Goal: Transaction & Acquisition: Book appointment/travel/reservation

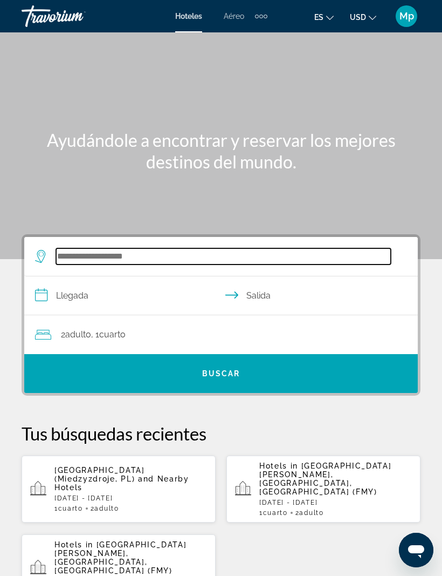
click at [73, 254] on input "Search widget" at bounding box center [223, 256] width 335 height 16
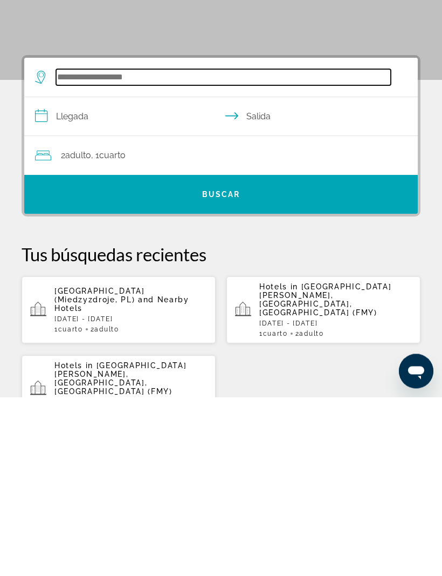
scroll to position [17, 0]
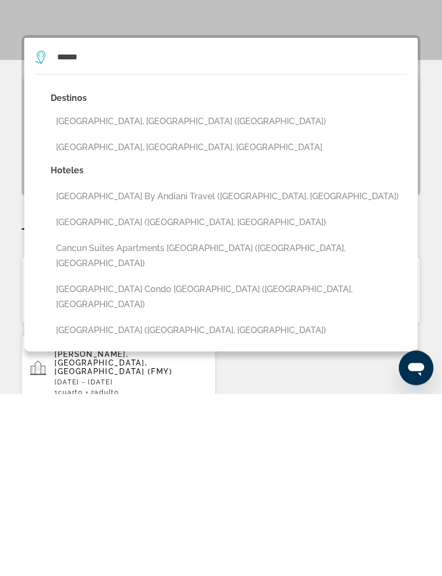
click at [141, 294] on button "[GEOGRAPHIC_DATA], [GEOGRAPHIC_DATA] ([GEOGRAPHIC_DATA])" at bounding box center [229, 304] width 357 height 21
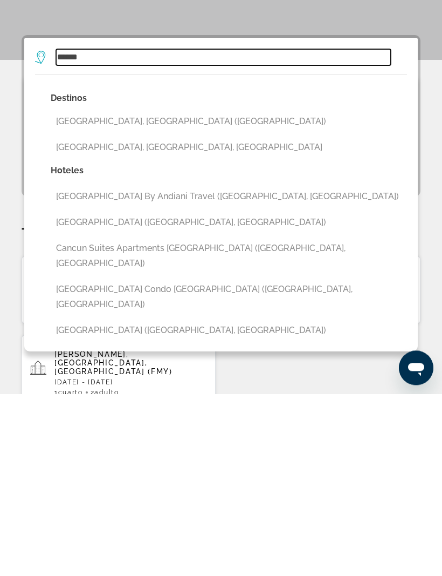
type input "**********"
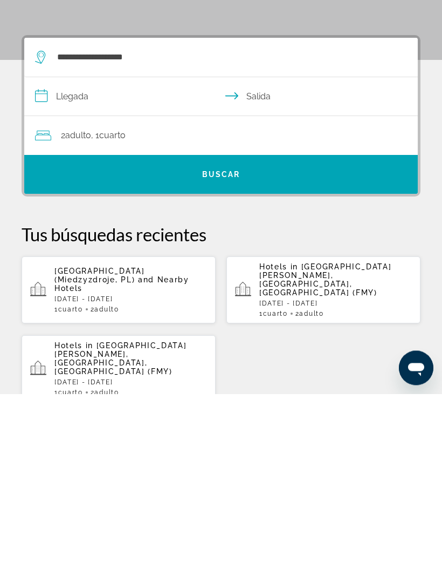
click at [81, 260] on input "**********" at bounding box center [223, 281] width 398 height 42
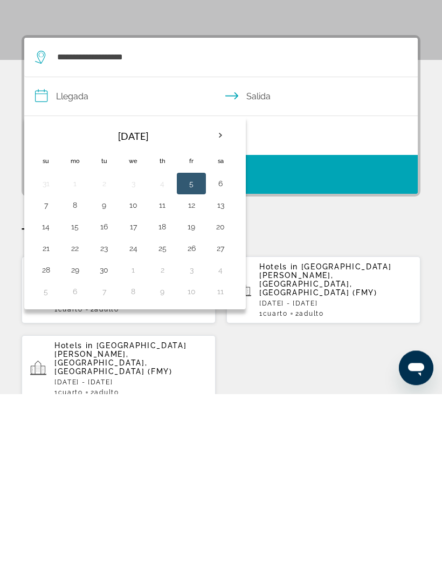
scroll to position [199, 0]
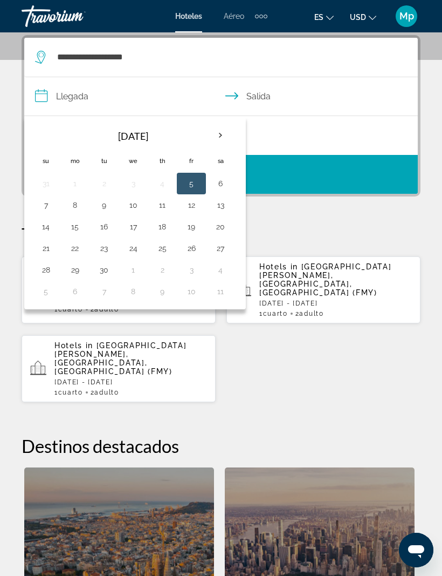
click at [190, 251] on button "26" at bounding box center [191, 248] width 17 height 15
click at [79, 266] on button "29" at bounding box center [74, 269] width 17 height 15
type input "**********"
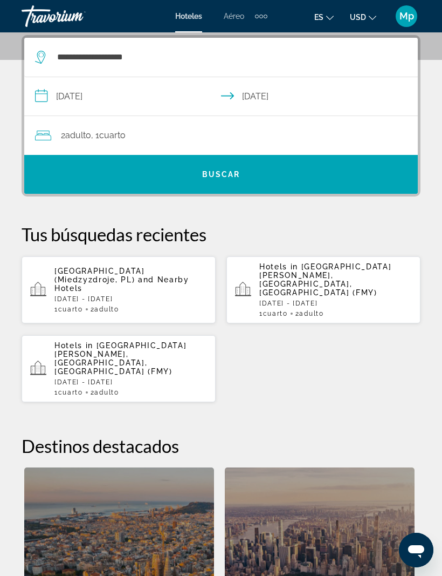
click at [258, 174] on span "Search widget" at bounding box center [221, 174] width 394 height 26
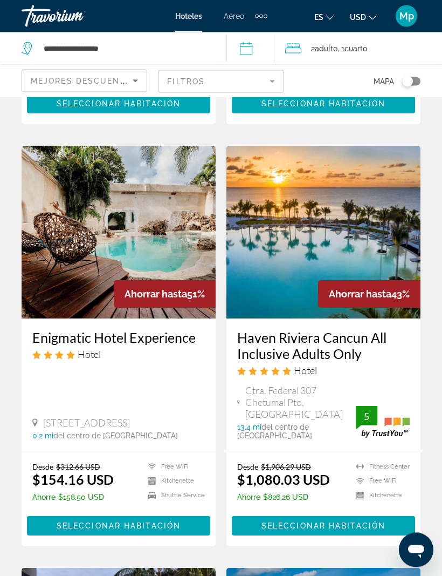
scroll to position [469, 0]
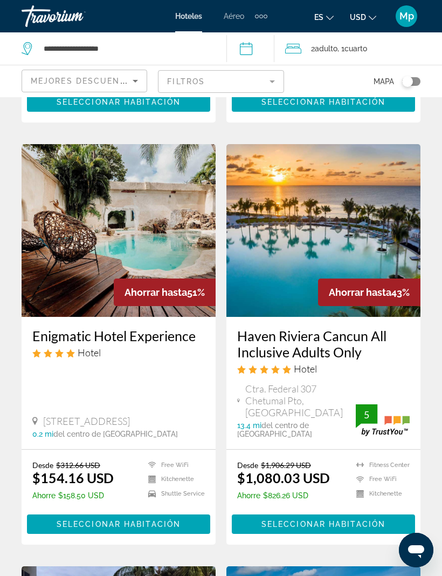
click at [376, 520] on span "Seleccionar habitación" at bounding box center [324, 524] width 124 height 9
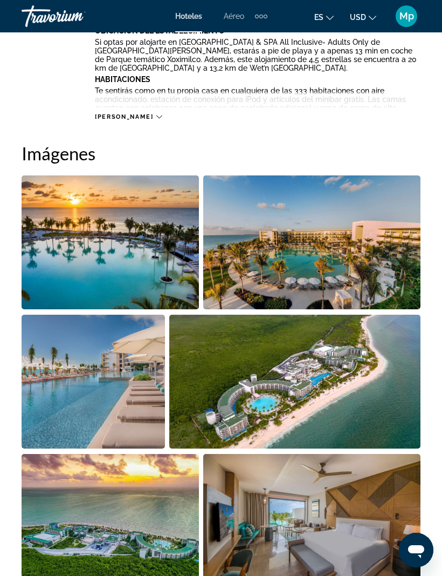
scroll to position [688, 0]
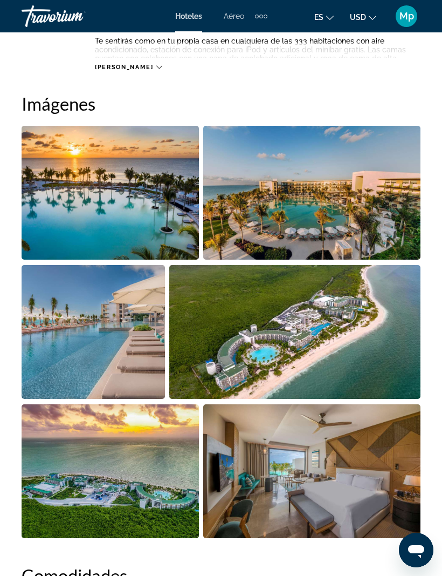
click at [145, 210] on img "Open full-screen image slider" at bounding box center [111, 193] width 178 height 134
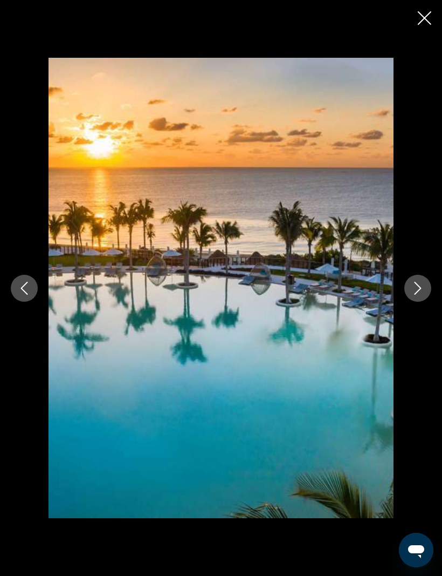
click at [412, 295] on icon "Next image" at bounding box center [418, 288] width 13 height 13
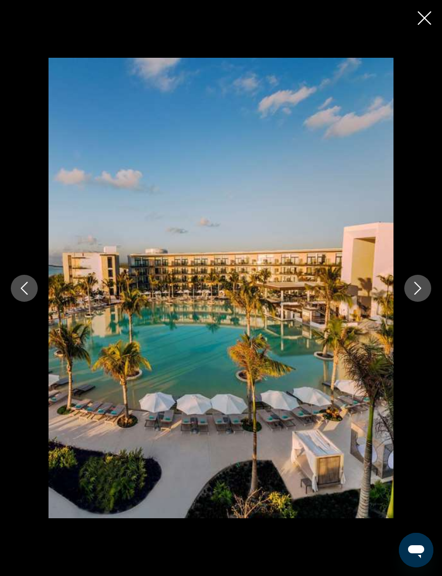
click at [412, 302] on button "Next image" at bounding box center [418, 288] width 27 height 27
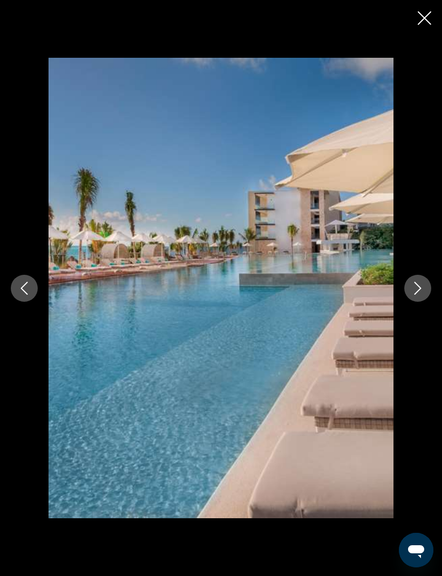
click at [413, 302] on button "Next image" at bounding box center [418, 288] width 27 height 27
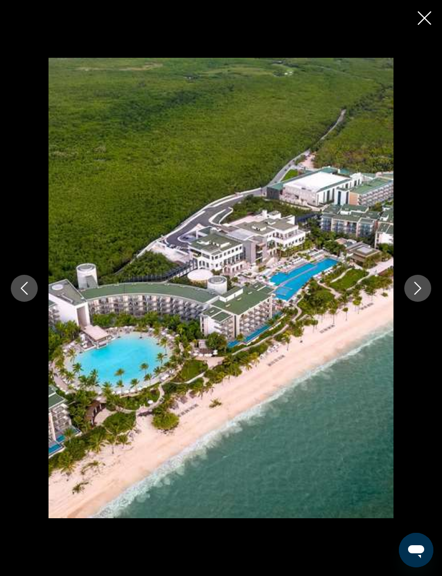
click at [420, 295] on icon "Next image" at bounding box center [418, 288] width 7 height 13
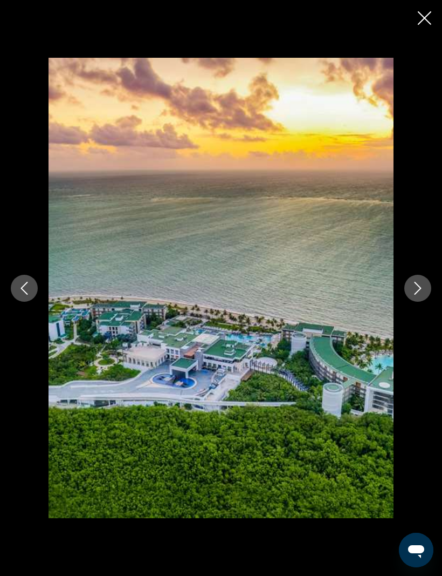
click at [414, 302] on button "Next image" at bounding box center [418, 288] width 27 height 27
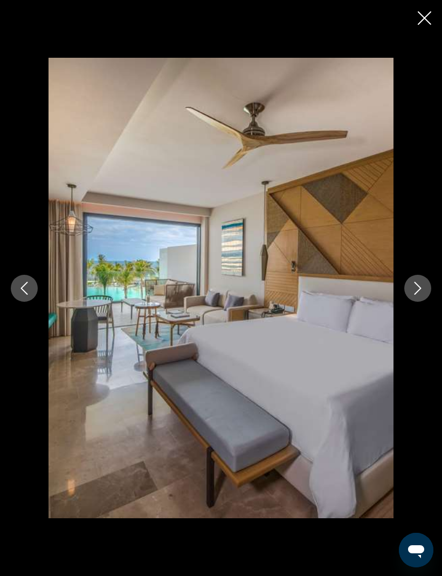
click at [416, 302] on button "Next image" at bounding box center [418, 288] width 27 height 27
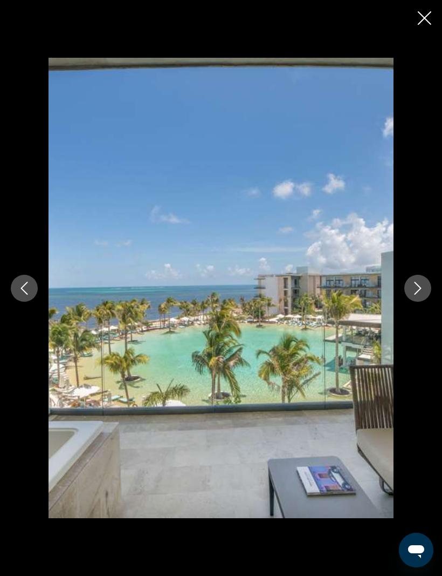
click at [411, 302] on button "Next image" at bounding box center [418, 288] width 27 height 27
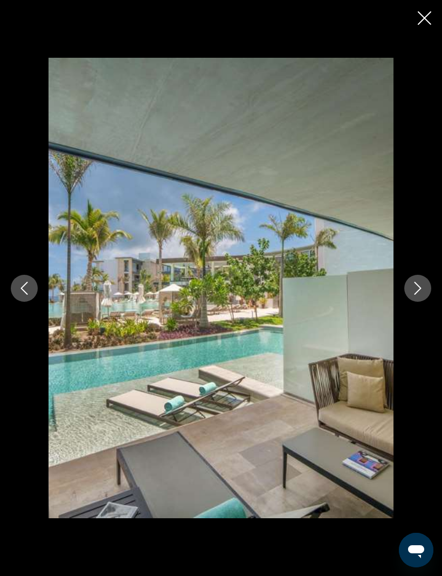
click at [418, 302] on button "Next image" at bounding box center [418, 288] width 27 height 27
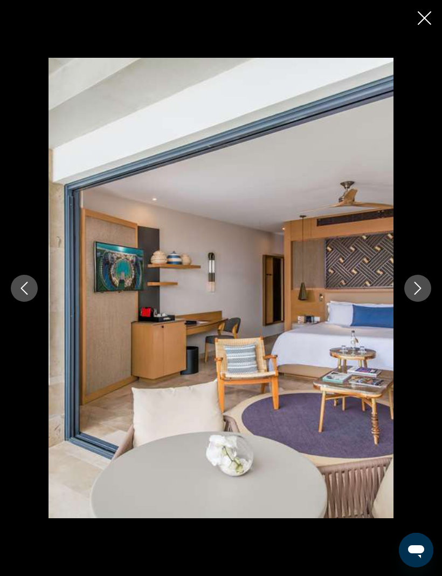
click at [415, 302] on button "Next image" at bounding box center [418, 288] width 27 height 27
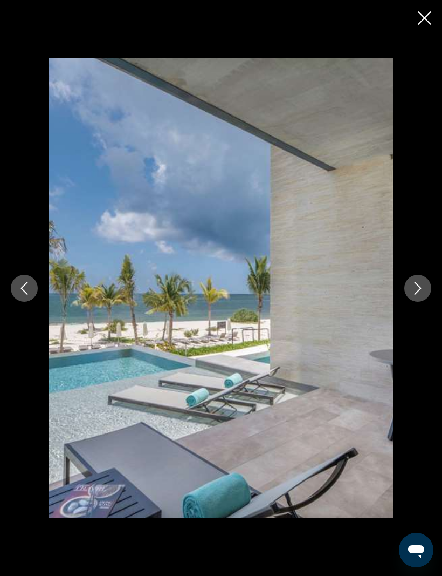
click at [419, 302] on button "Next image" at bounding box center [418, 288] width 27 height 27
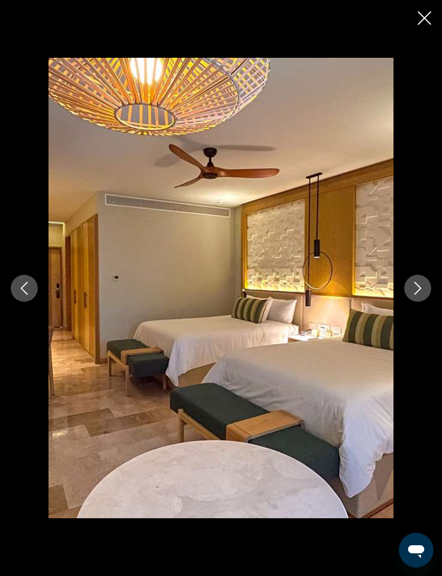
click at [421, 295] on icon "Next image" at bounding box center [418, 288] width 13 height 13
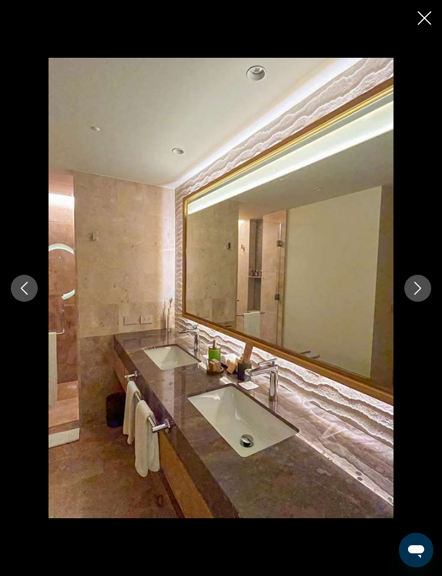
click at [414, 302] on button "Next image" at bounding box center [418, 288] width 27 height 27
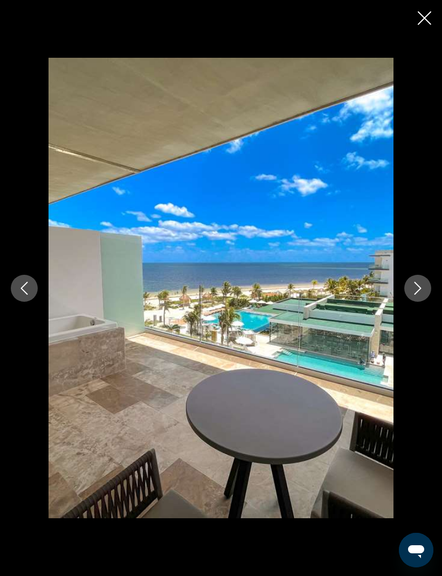
click at [425, 18] on icon "Close slideshow" at bounding box center [424, 17] width 13 height 13
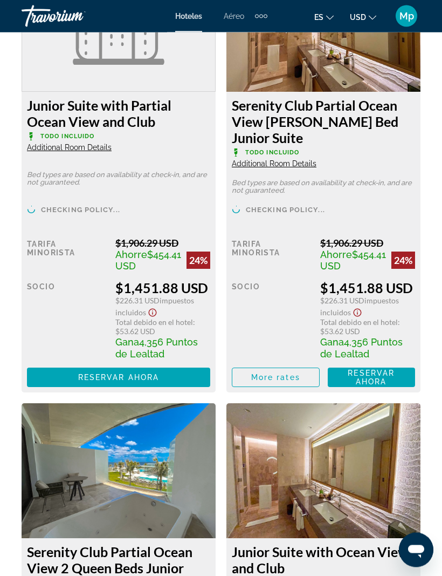
scroll to position [3703, 0]
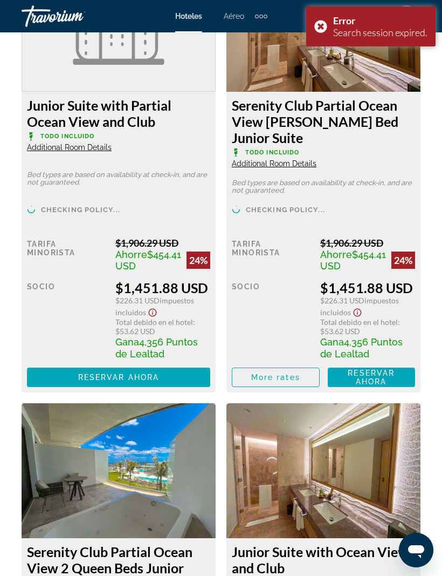
click at [322, 21] on div "Error Search session expired." at bounding box center [371, 26] width 130 height 40
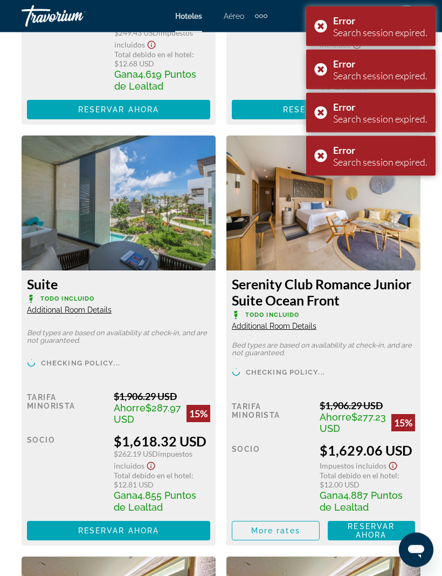
scroll to position [5712, 0]
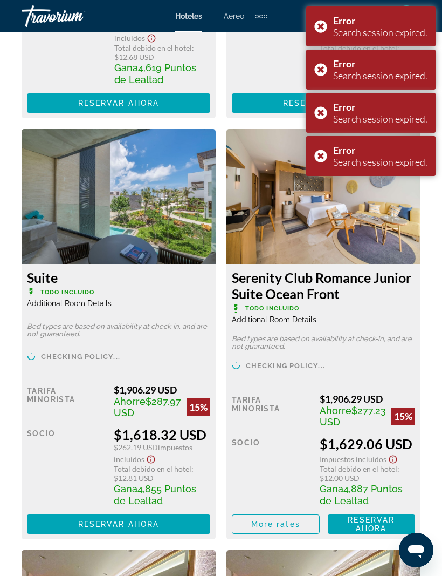
click at [333, 153] on div "Error" at bounding box center [380, 150] width 94 height 12
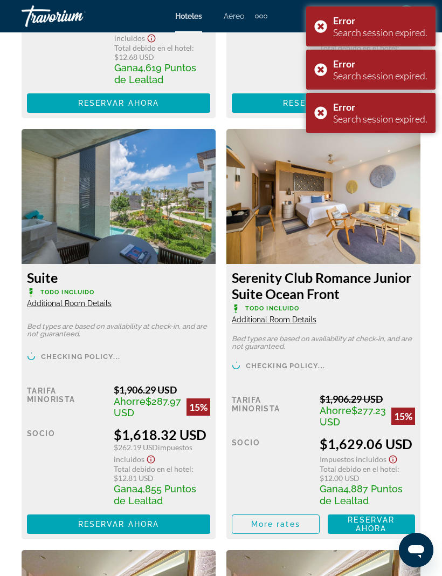
click at [326, 108] on div "Error Search session expired." at bounding box center [371, 113] width 130 height 40
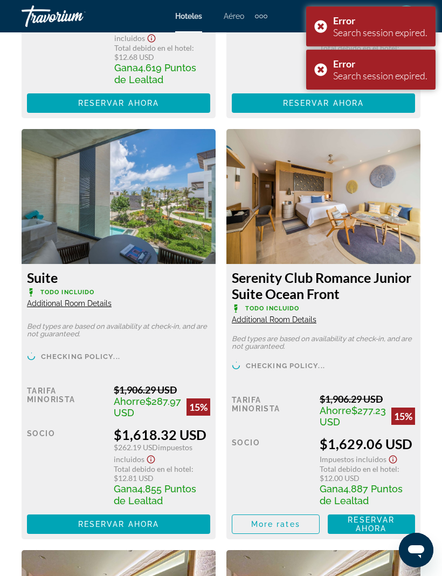
click at [324, 66] on div "Error Search session expired." at bounding box center [371, 70] width 130 height 40
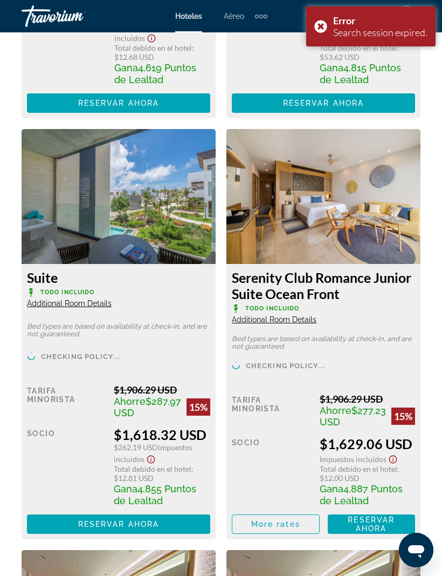
click at [321, 22] on div "Error Search session expired." at bounding box center [371, 26] width 130 height 40
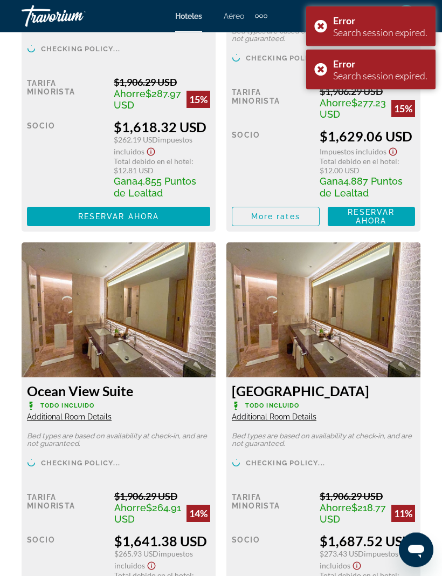
scroll to position [6019, 0]
click at [327, 69] on div "Error Search session expired." at bounding box center [371, 70] width 130 height 40
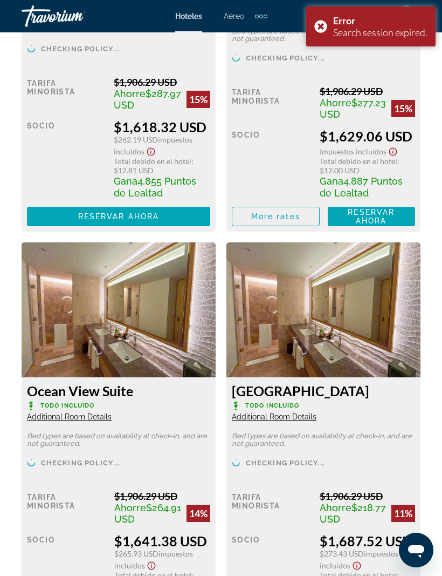
click at [319, 24] on div "Error Search session expired." at bounding box center [371, 26] width 130 height 40
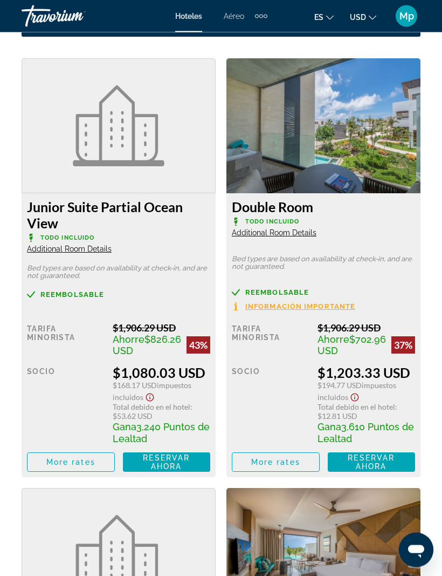
scroll to position [1937, 0]
click at [179, 471] on span "Reservar ahora" at bounding box center [166, 461] width 47 height 17
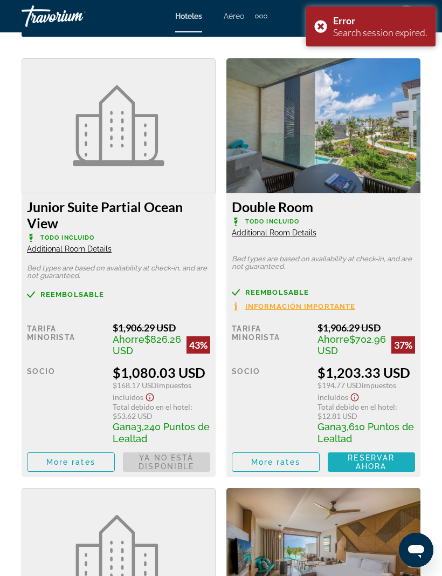
click at [382, 471] on span "Reservar ahora" at bounding box center [371, 461] width 47 height 17
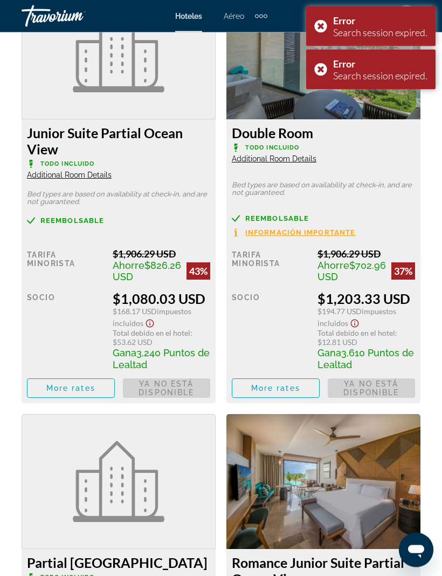
scroll to position [2010, 0]
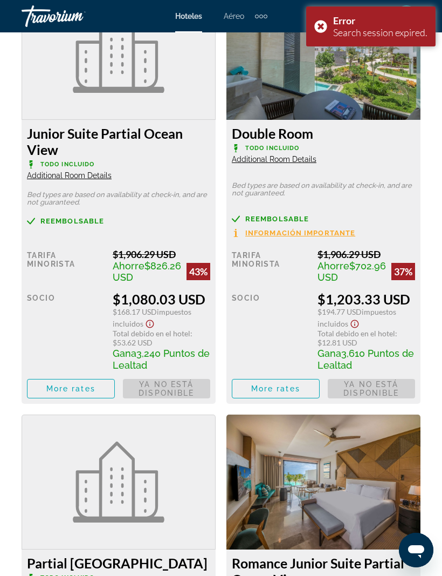
click at [325, 24] on div "Error Search session expired." at bounding box center [371, 26] width 130 height 40
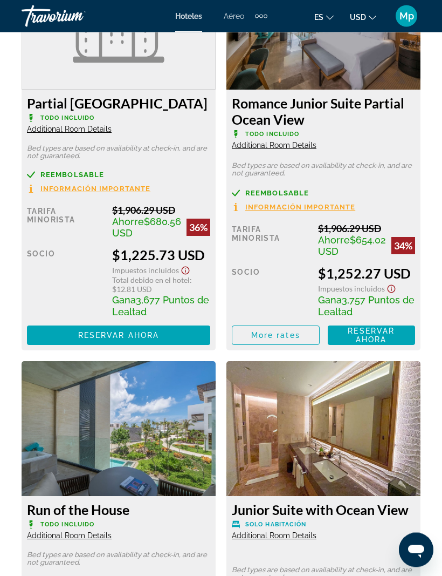
scroll to position [2468, 0]
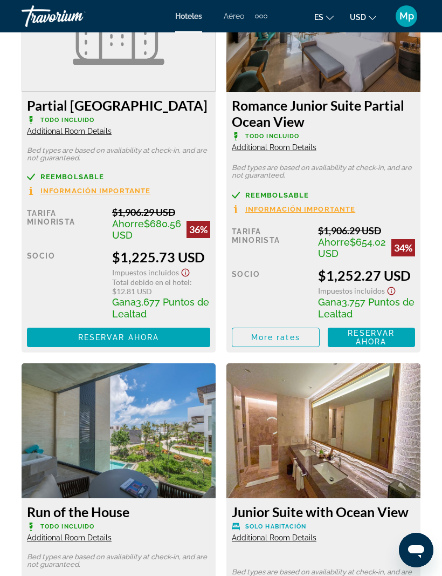
click at [187, 350] on span "Main content" at bounding box center [118, 337] width 183 height 26
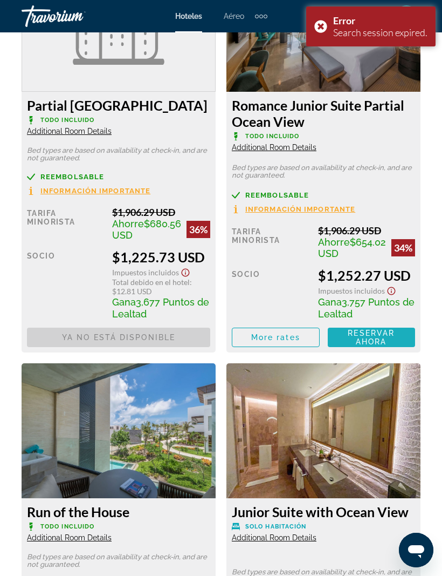
click at [380, 346] on span "Reservar ahora" at bounding box center [371, 337] width 47 height 17
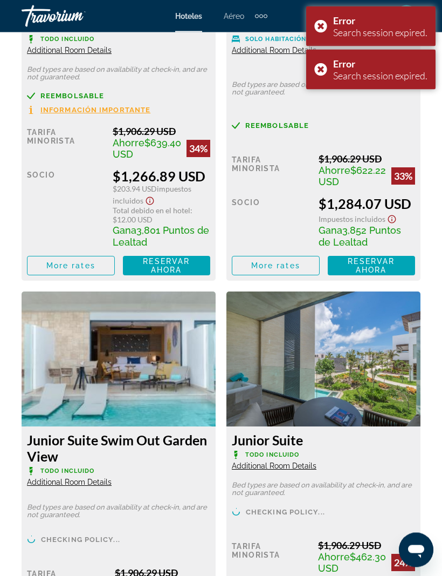
click at [167, 275] on span "Reservar ahora" at bounding box center [166, 265] width 47 height 17
click at [323, 71] on div "Error Search session expired." at bounding box center [371, 70] width 130 height 40
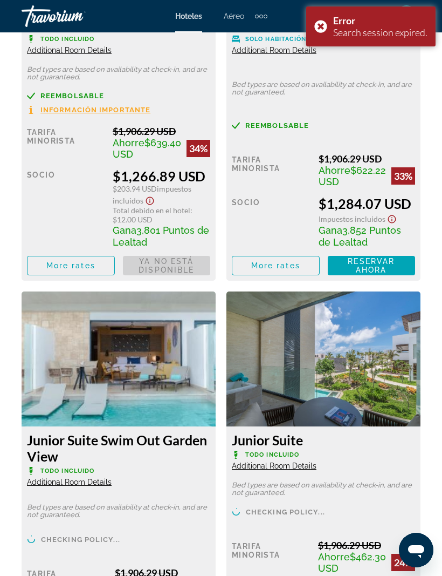
click at [318, 26] on div "Error Search session expired." at bounding box center [371, 26] width 130 height 40
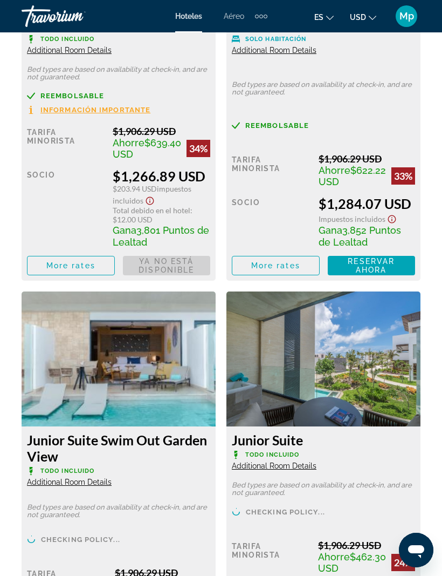
click at [384, 274] on span "Reservar ahora" at bounding box center [371, 265] width 47 height 17
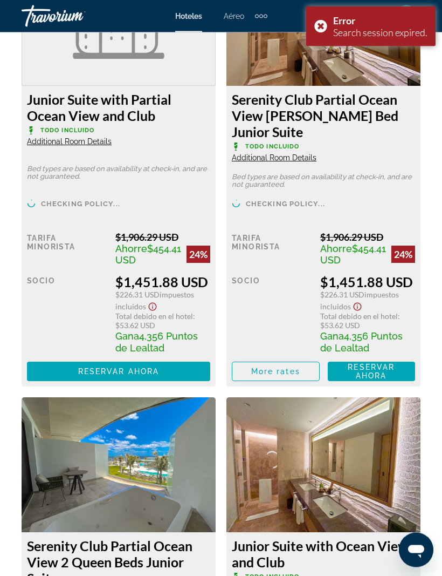
scroll to position [3727, 0]
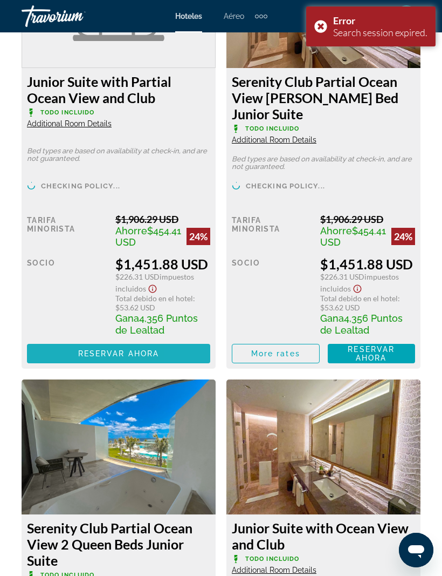
click at [190, 366] on span "Main content" at bounding box center [118, 353] width 183 height 26
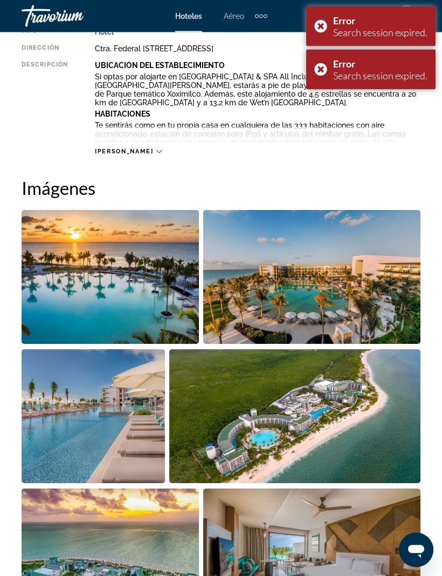
scroll to position [560, 0]
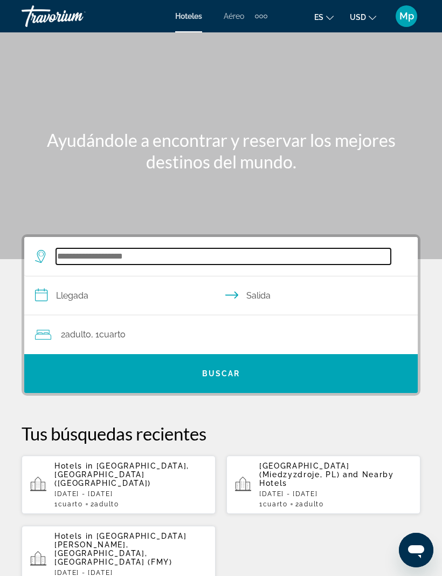
click at [76, 252] on input "Search widget" at bounding box center [223, 256] width 335 height 16
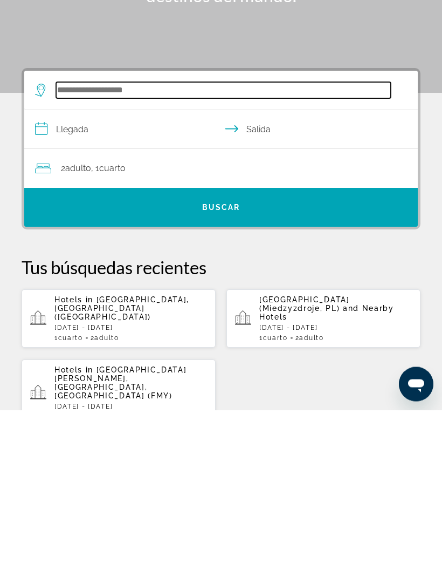
scroll to position [17, 0]
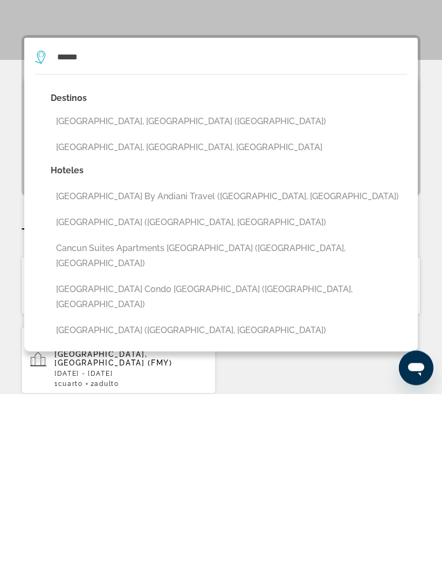
click at [136, 294] on button "[GEOGRAPHIC_DATA], [GEOGRAPHIC_DATA] ([GEOGRAPHIC_DATA])" at bounding box center [229, 304] width 357 height 21
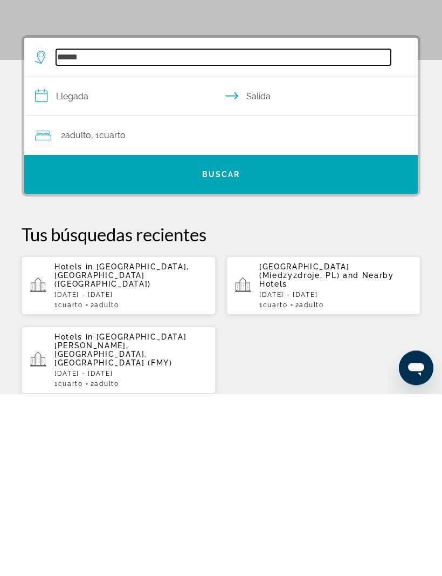
type input "**********"
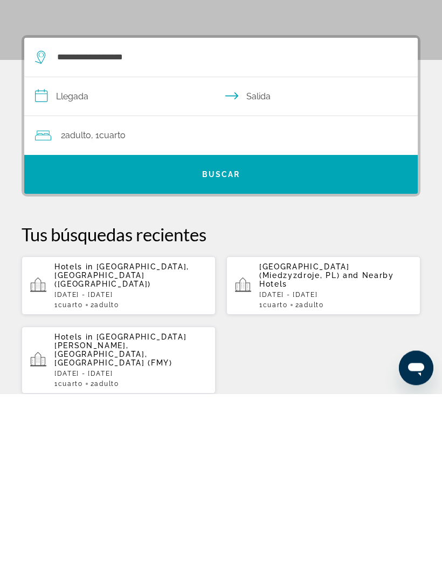
click at [74, 260] on input "**********" at bounding box center [223, 281] width 398 height 42
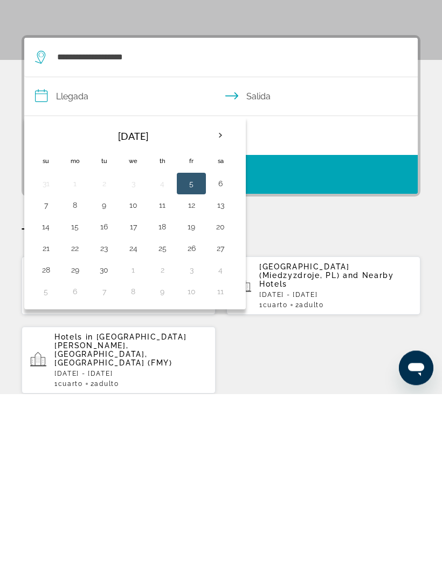
scroll to position [199, 0]
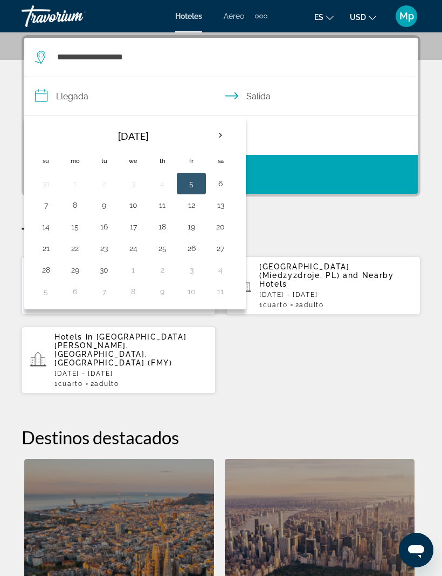
click at [193, 249] on button "26" at bounding box center [191, 248] width 17 height 15
click at [81, 270] on button "29" at bounding box center [74, 269] width 17 height 15
type input "**********"
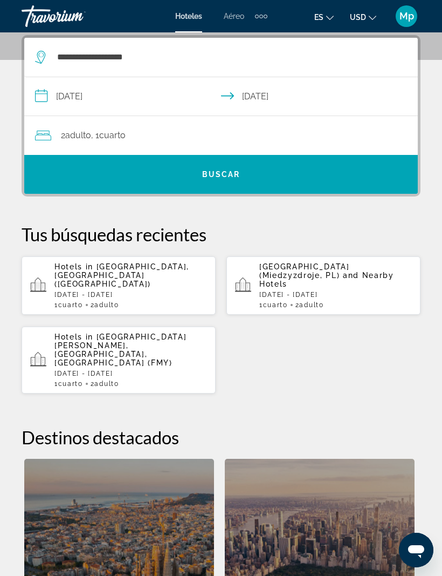
click at [247, 161] on span "Search widget" at bounding box center [221, 174] width 394 height 39
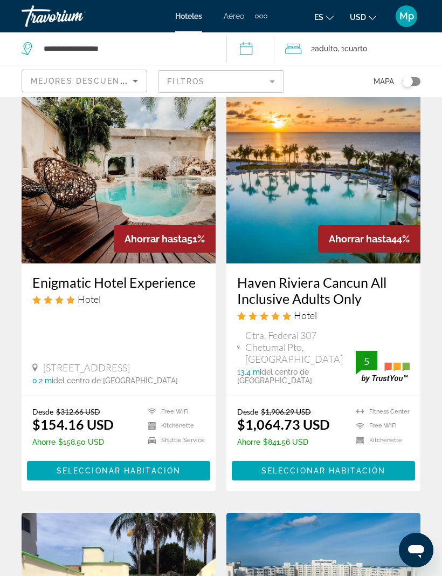
scroll to position [524, 0]
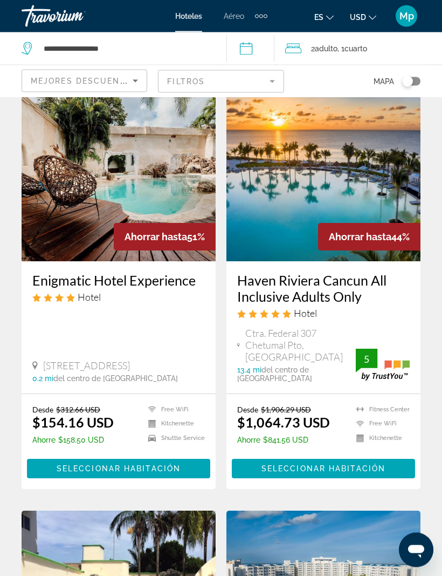
click at [368, 456] on span "Main content" at bounding box center [323, 469] width 183 height 26
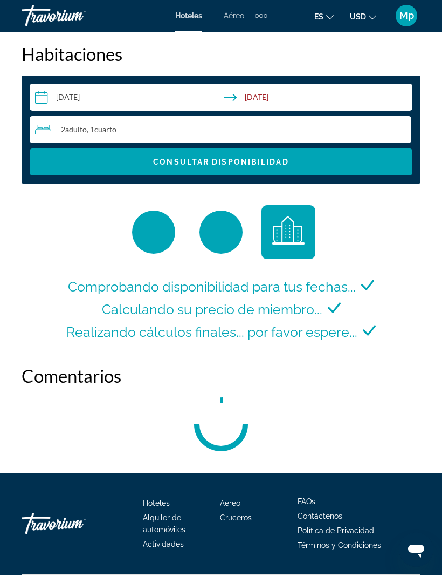
scroll to position [1783, 0]
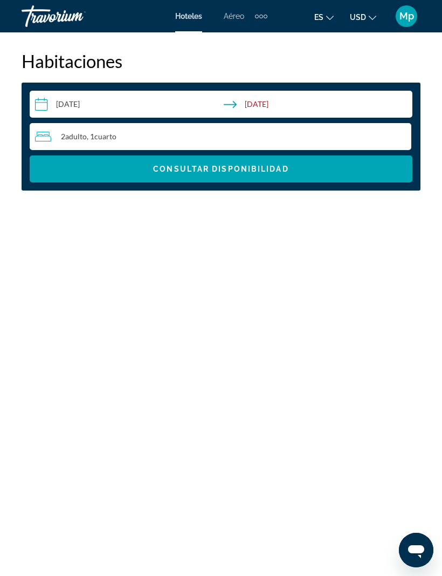
click at [333, 163] on span "Search widget" at bounding box center [221, 169] width 383 height 26
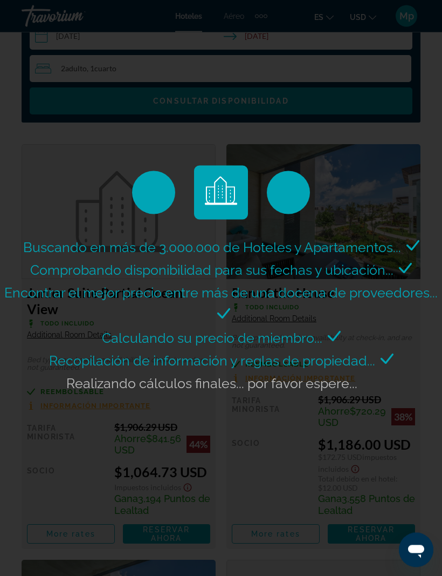
scroll to position [1851, 0]
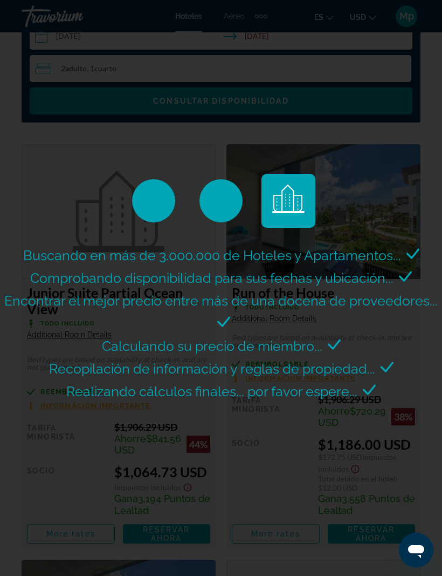
click at [422, 335] on div "Encontrar el mejor precio entre más de una docena de proveedores..." at bounding box center [221, 311] width 437 height 45
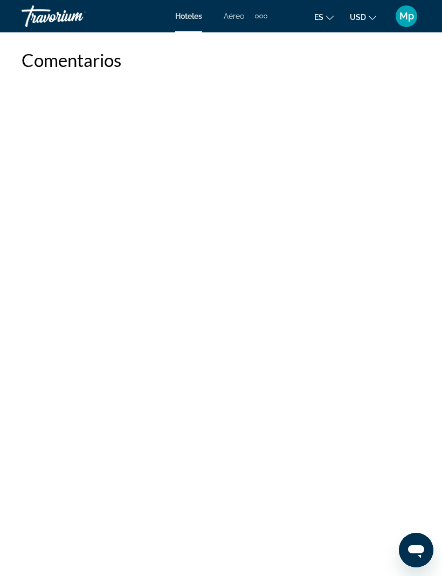
scroll to position [2139, 0]
